Goal: Task Accomplishment & Management: Manage account settings

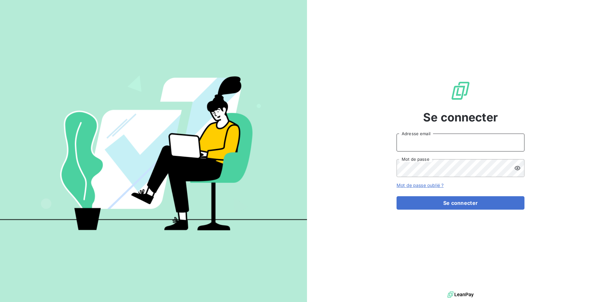
click at [440, 151] on input "Adresse email" at bounding box center [461, 143] width 128 height 18
type input "[EMAIL_ADDRESS][PERSON_NAME][DOMAIN_NAME]"
click at [397, 196] on button "Se connecter" at bounding box center [461, 202] width 128 height 13
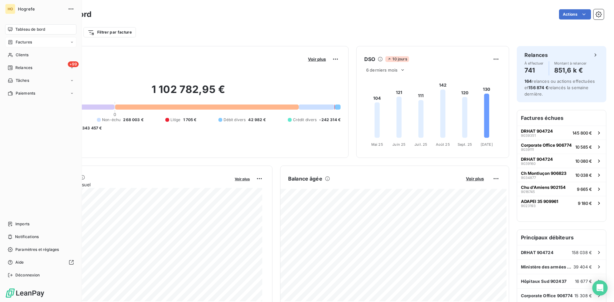
click at [12, 38] on div "Factures" at bounding box center [40, 42] width 71 height 10
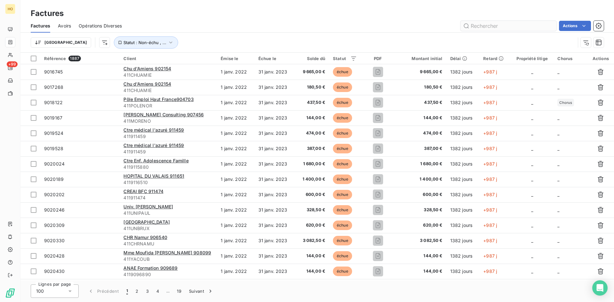
click at [487, 26] on input "text" at bounding box center [509, 26] width 96 height 10
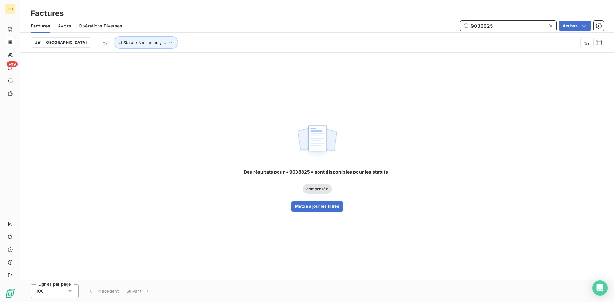
click at [484, 25] on input "9038825" at bounding box center [509, 26] width 96 height 10
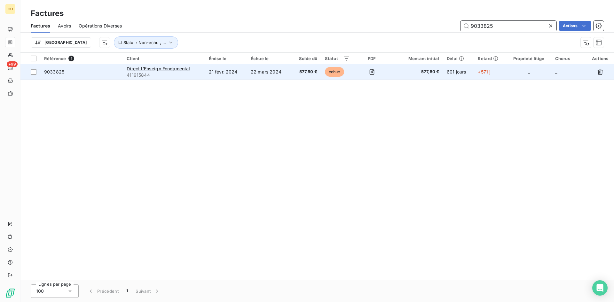
type input "9033825"
click at [296, 75] on span "577,50 €" at bounding box center [306, 72] width 22 height 6
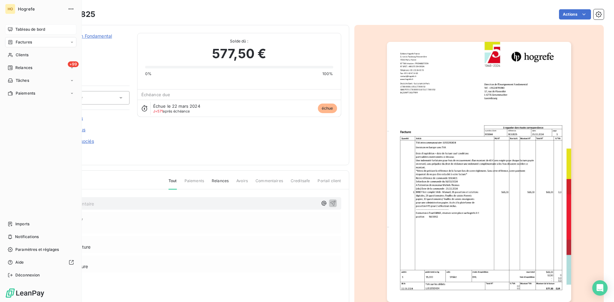
click at [13, 30] on div "Tableau de bord" at bounding box center [40, 29] width 71 height 10
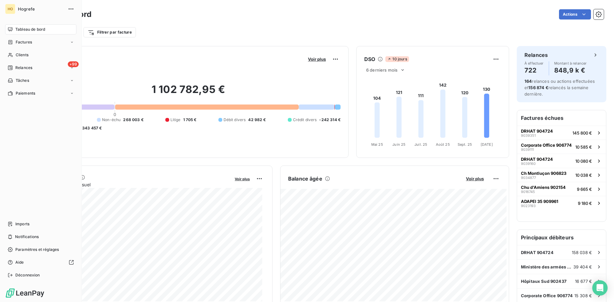
click at [17, 27] on span "Tableau de bord" at bounding box center [30, 30] width 30 height 6
click at [40, 28] on span "Tableau de bord" at bounding box center [30, 30] width 30 height 6
click at [28, 225] on span "Imports" at bounding box center [22, 224] width 14 height 6
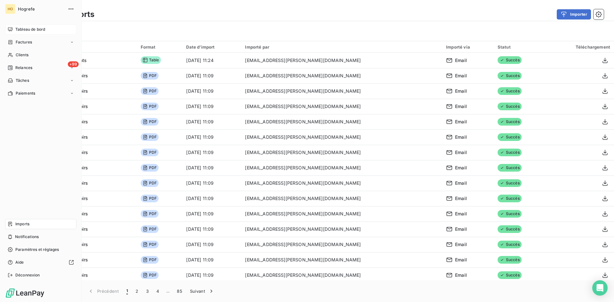
click at [11, 29] on icon at bounding box center [10, 29] width 4 height 4
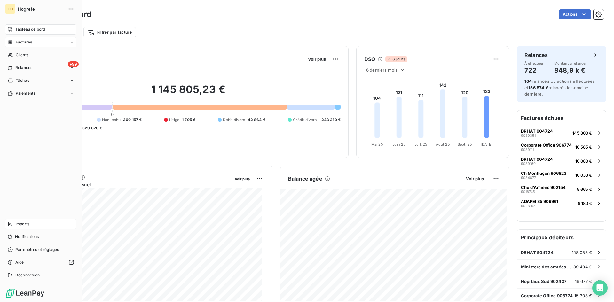
click at [19, 41] on span "Factures" at bounding box center [24, 42] width 16 height 6
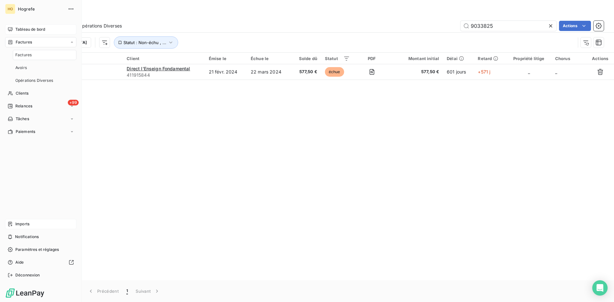
click at [26, 29] on span "Tableau de bord" at bounding box center [30, 30] width 30 height 6
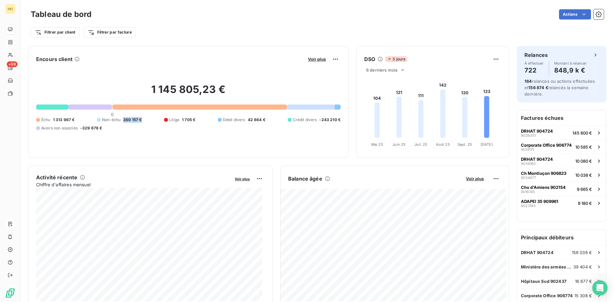
drag, startPoint x: 143, startPoint y: 122, endPoint x: 122, endPoint y: 124, distance: 20.8
click at [122, 124] on div "Échu 1 313 967 € Non-échu 360 157 € Litige 1 705 € Débit divers 42 864 € Crédit…" at bounding box center [188, 124] width 305 height 14
